Goal: Transaction & Acquisition: Download file/media

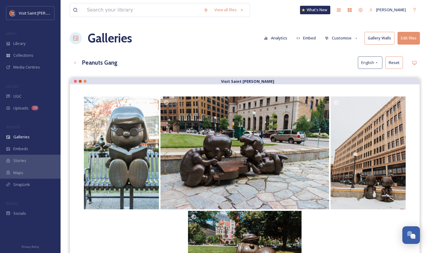
click at [258, 54] on div "View all files What's New [PERSON_NAME] Galleries Analytics Embed Customise Gal…" at bounding box center [245, 170] width 369 height 340
click at [24, 136] on span "Galleries" at bounding box center [21, 137] width 16 height 6
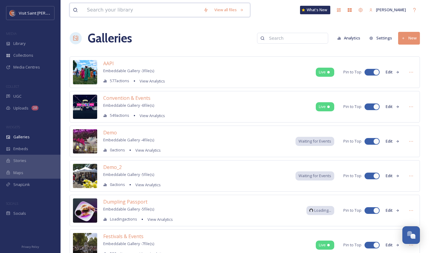
click at [156, 11] on input at bounding box center [142, 9] width 117 height 13
click at [400, 33] on button "New" at bounding box center [409, 38] width 22 height 12
click at [415, 50] on span "Gallery" at bounding box center [410, 52] width 13 height 6
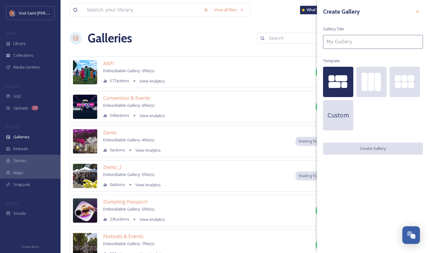
click at [351, 31] on div "Create Gallery Gallery Title Template Custom Create Gallery" at bounding box center [373, 80] width 112 height 161
click at [347, 41] on input at bounding box center [373, 42] width 100 height 14
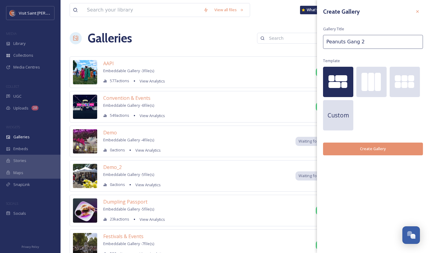
type input "Peanuts Gang 2"
click at [381, 145] on button "Create Gallery" at bounding box center [373, 148] width 100 height 12
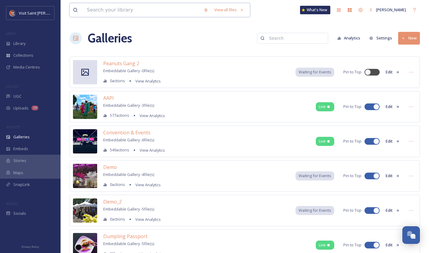
click at [120, 9] on input at bounding box center [142, 9] width 117 height 13
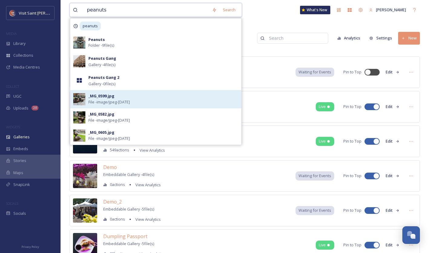
type input "peanuts"
click at [146, 104] on div "_MG_0599.jpg File - image/jpeg - [DATE]" at bounding box center [163, 99] width 150 height 12
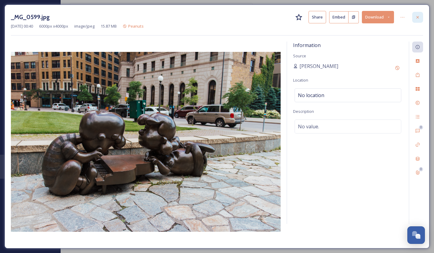
click at [414, 17] on div at bounding box center [417, 17] width 11 height 11
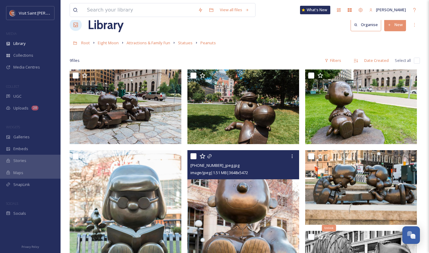
scroll to position [13, 0]
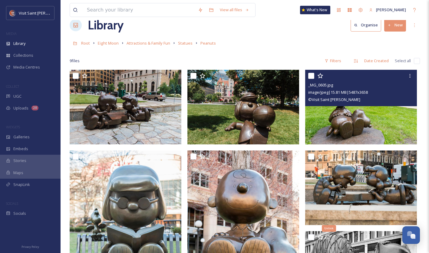
click at [310, 75] on input "checkbox" at bounding box center [311, 76] width 6 height 6
checkbox input "true"
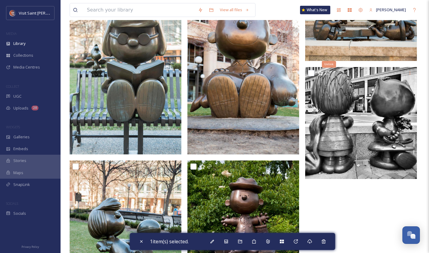
scroll to position [182, 0]
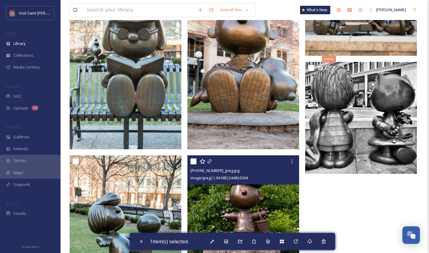
click at [194, 161] on input "checkbox" at bounding box center [194, 161] width 6 height 6
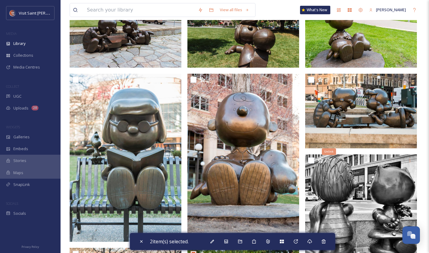
scroll to position [0, 0]
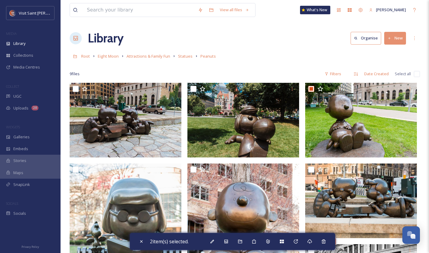
drag, startPoint x: 228, startPoint y: 238, endPoint x: 221, endPoint y: 244, distance: 9.7
click at [221, 244] on div "2 item(s) selected." at bounding box center [232, 241] width 205 height 17
click at [225, 244] on div at bounding box center [226, 241] width 11 height 11
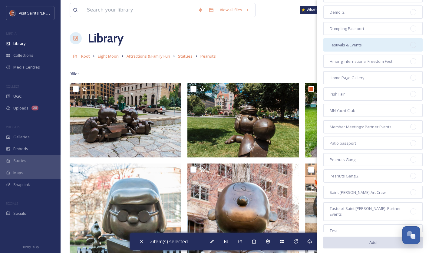
scroll to position [98, 0]
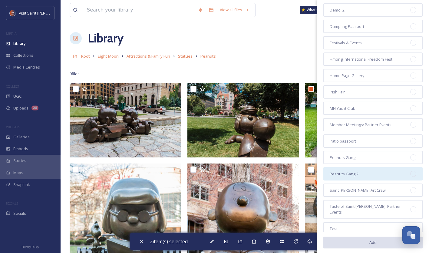
click at [380, 169] on div "Peanuts Gang 2" at bounding box center [373, 173] width 100 height 13
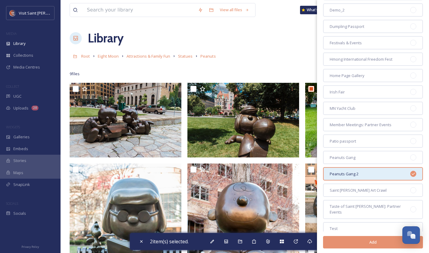
click at [377, 243] on button "Add" at bounding box center [373, 242] width 100 height 12
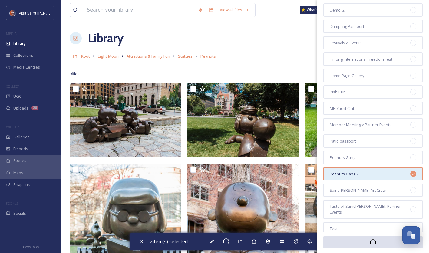
checkbox input "false"
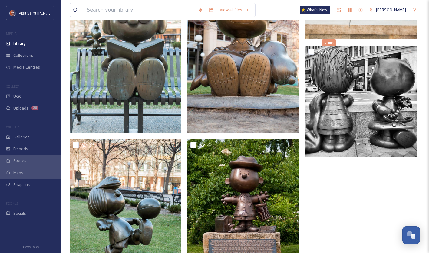
scroll to position [0, 0]
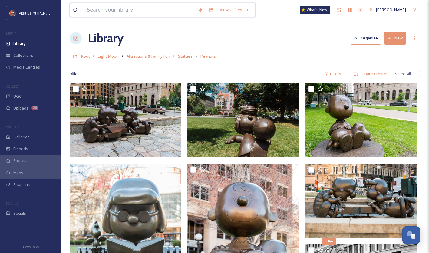
click at [128, 12] on input at bounding box center [139, 9] width 111 height 13
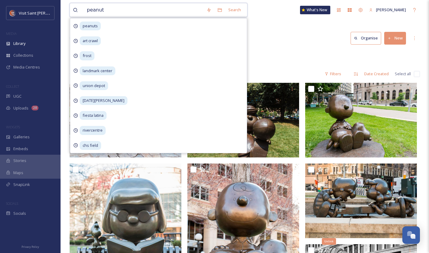
type input "peanuts"
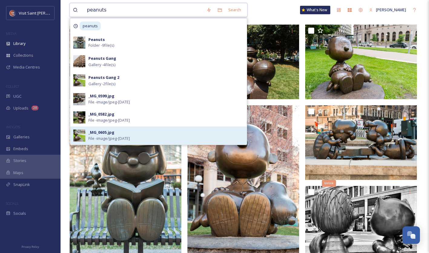
scroll to position [58, 0]
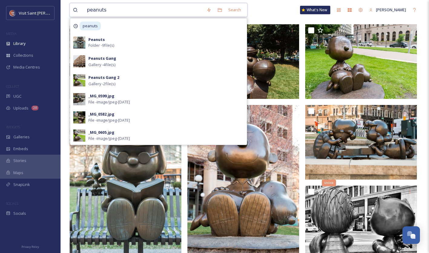
drag, startPoint x: 93, startPoint y: 8, endPoint x: 55, endPoint y: -4, distance: 40.6
click at [55, 0] on html "Visit [GEOGRAPHIC_DATA][PERSON_NAME] MEDIA Library Collections Media Centres CO…" at bounding box center [214, 199] width 429 height 515
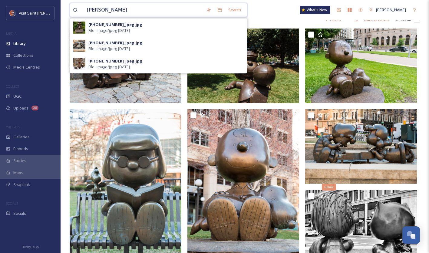
type input "[PERSON_NAME]"
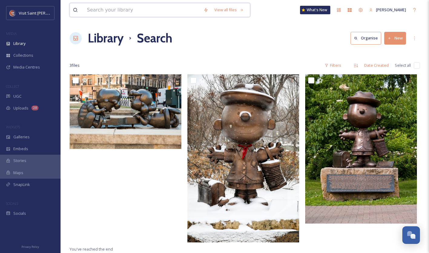
click at [93, 7] on input at bounding box center [142, 9] width 117 height 13
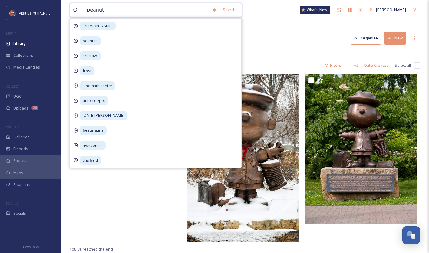
type input "peanuts"
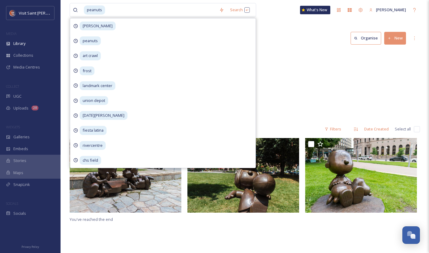
click at [277, 65] on div "Statues Peanuts 9 items" at bounding box center [245, 85] width 350 height 70
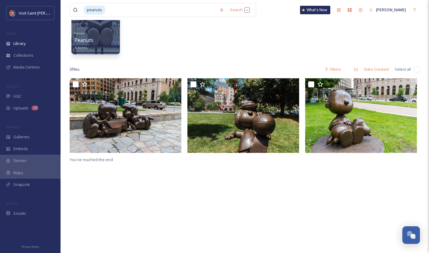
scroll to position [59, 0]
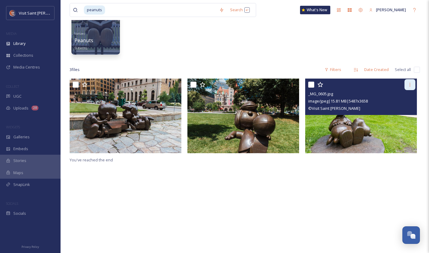
click at [410, 85] on icon at bounding box center [410, 84] width 5 height 5
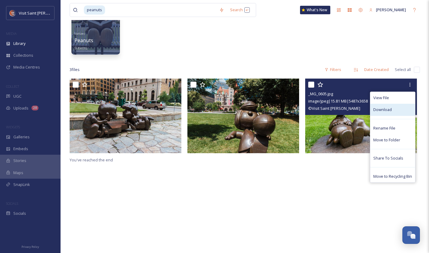
click at [400, 109] on div "Download" at bounding box center [392, 110] width 45 height 12
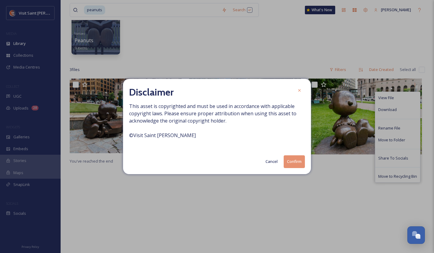
click at [294, 163] on button "Confirm" at bounding box center [294, 161] width 21 height 12
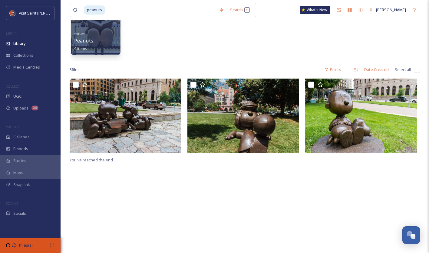
click at [112, 38] on div "Statues Peanuts 9 items" at bounding box center [95, 40] width 43 height 22
drag, startPoint x: 92, startPoint y: 36, endPoint x: 99, endPoint y: 27, distance: 11.8
click at [99, 27] on div at bounding box center [95, 24] width 49 height 62
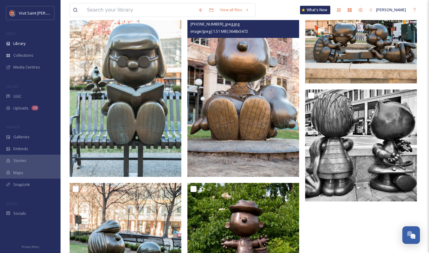
scroll to position [155, 0]
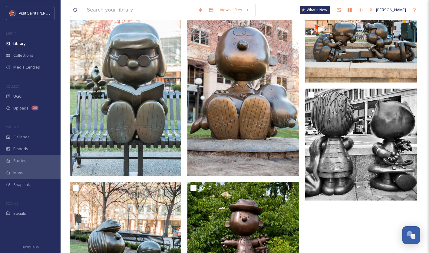
click at [318, 221] on div at bounding box center [362, 139] width 115 height 425
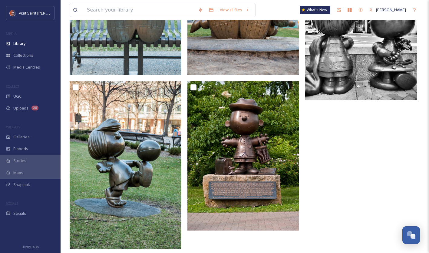
scroll to position [262, 0]
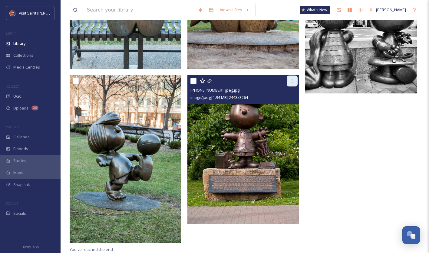
click at [294, 81] on icon at bounding box center [292, 80] width 5 height 5
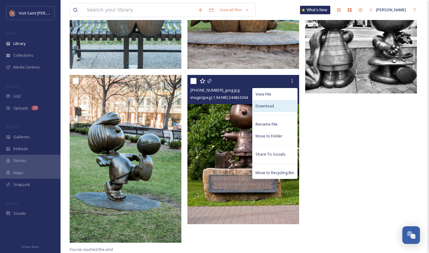
click at [285, 104] on div "Download" at bounding box center [275, 106] width 45 height 12
